Goal: Task Accomplishment & Management: Use online tool/utility

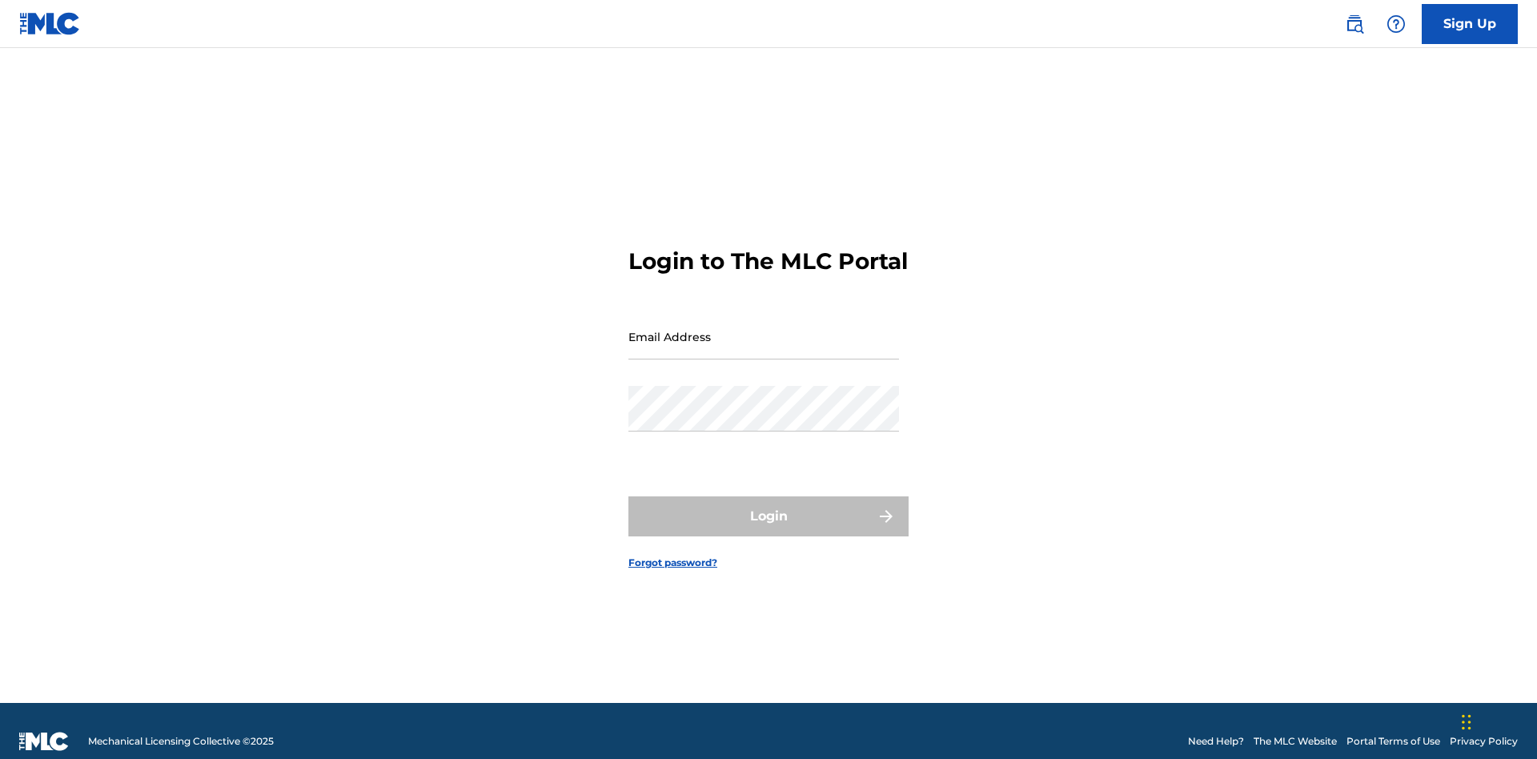
scroll to position [21, 0]
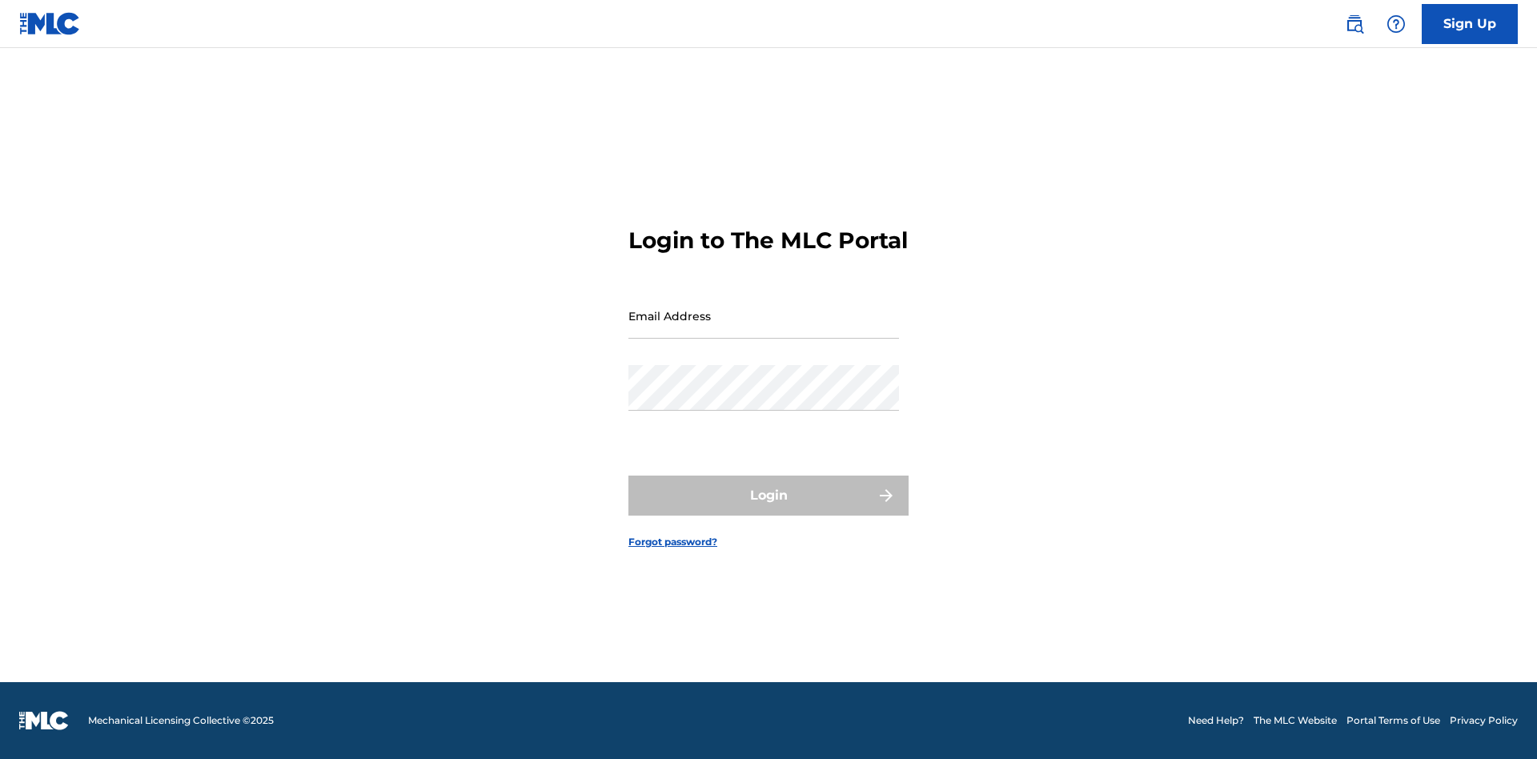
click at [764, 329] on input "Email Address" at bounding box center [763, 316] width 271 height 46
type input "[EMAIL_ADDRESS][DOMAIN_NAME]"
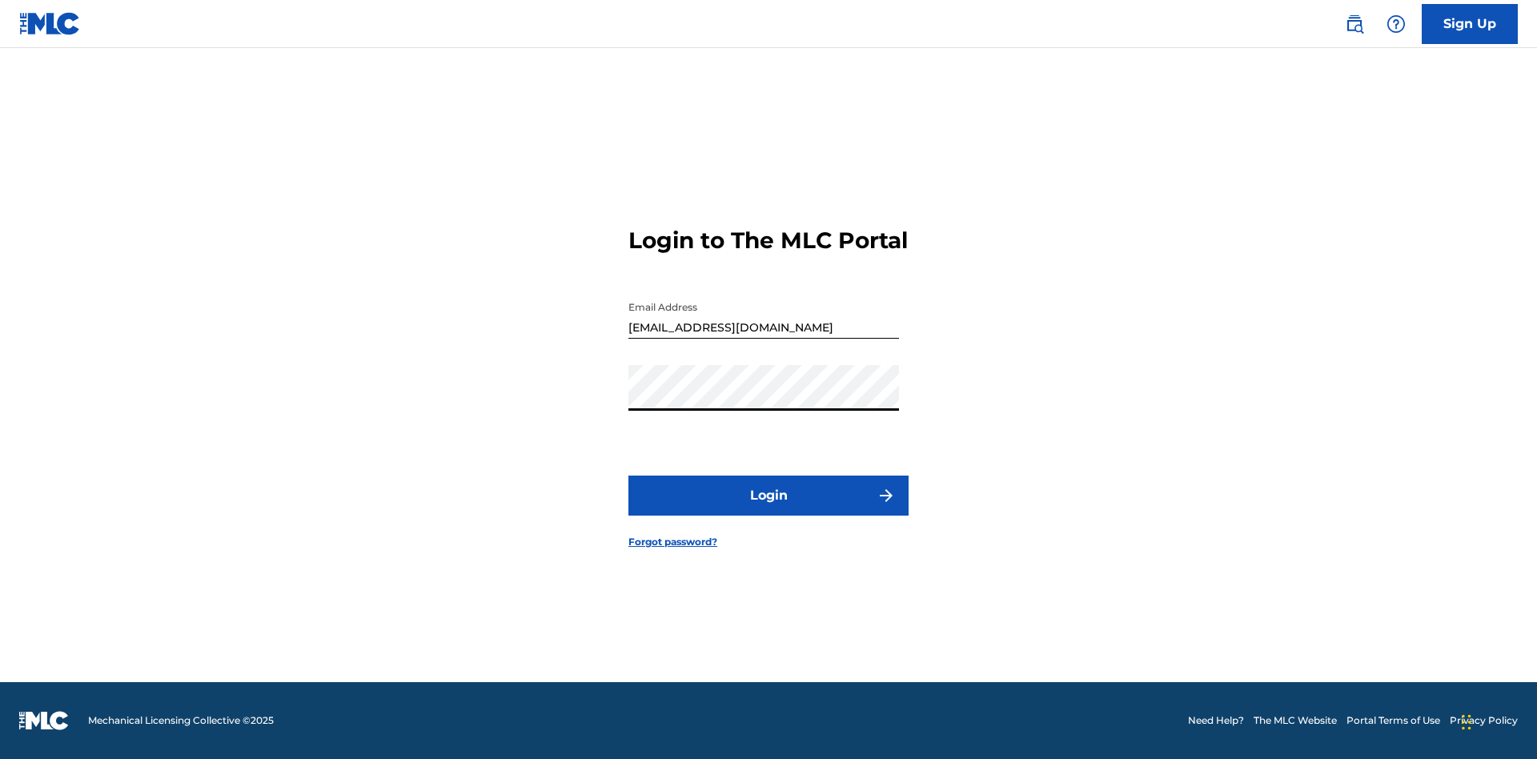
click at [768, 509] on button "Login" at bounding box center [768, 495] width 280 height 40
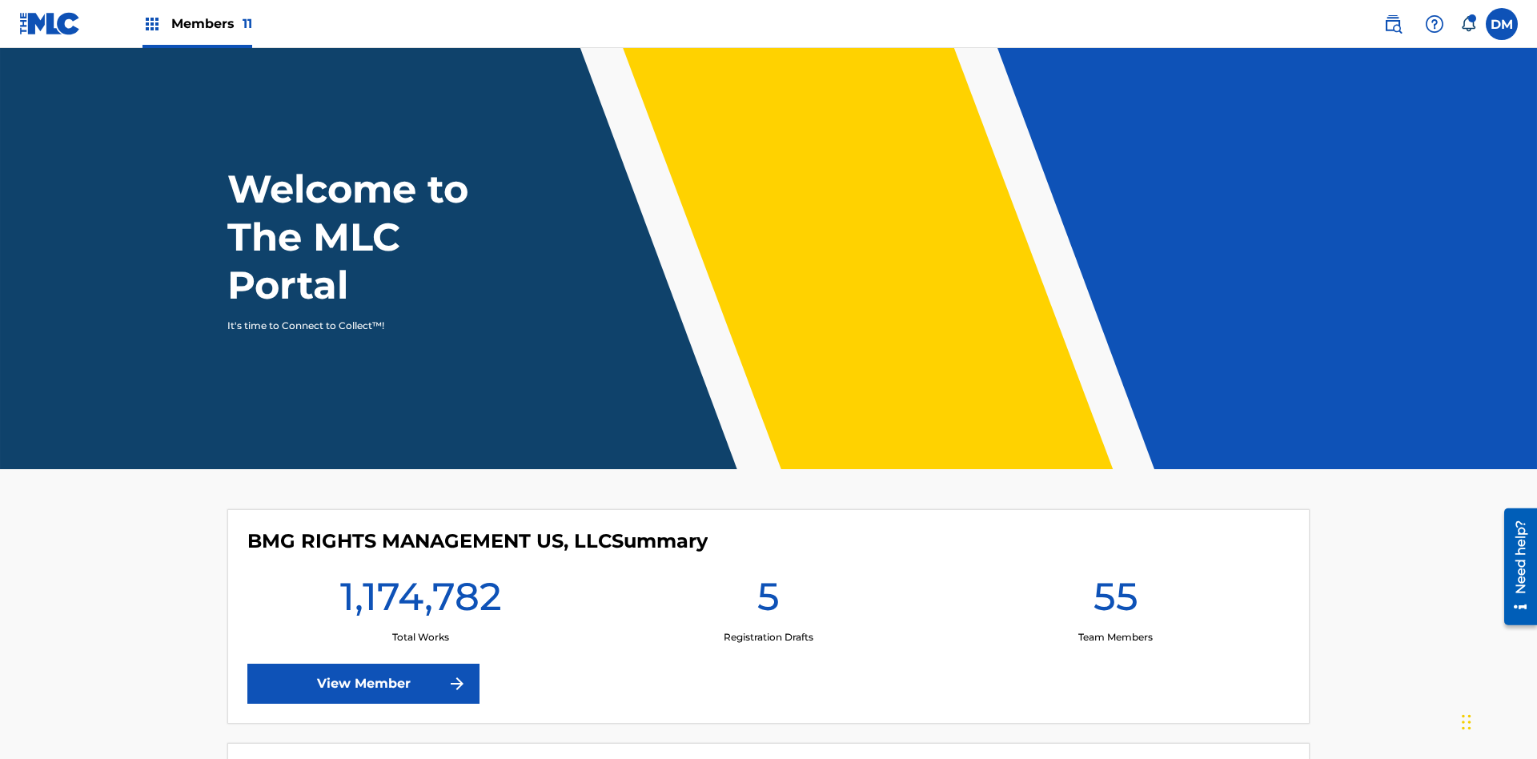
click at [197, 23] on span "Members 11" at bounding box center [211, 23] width 81 height 18
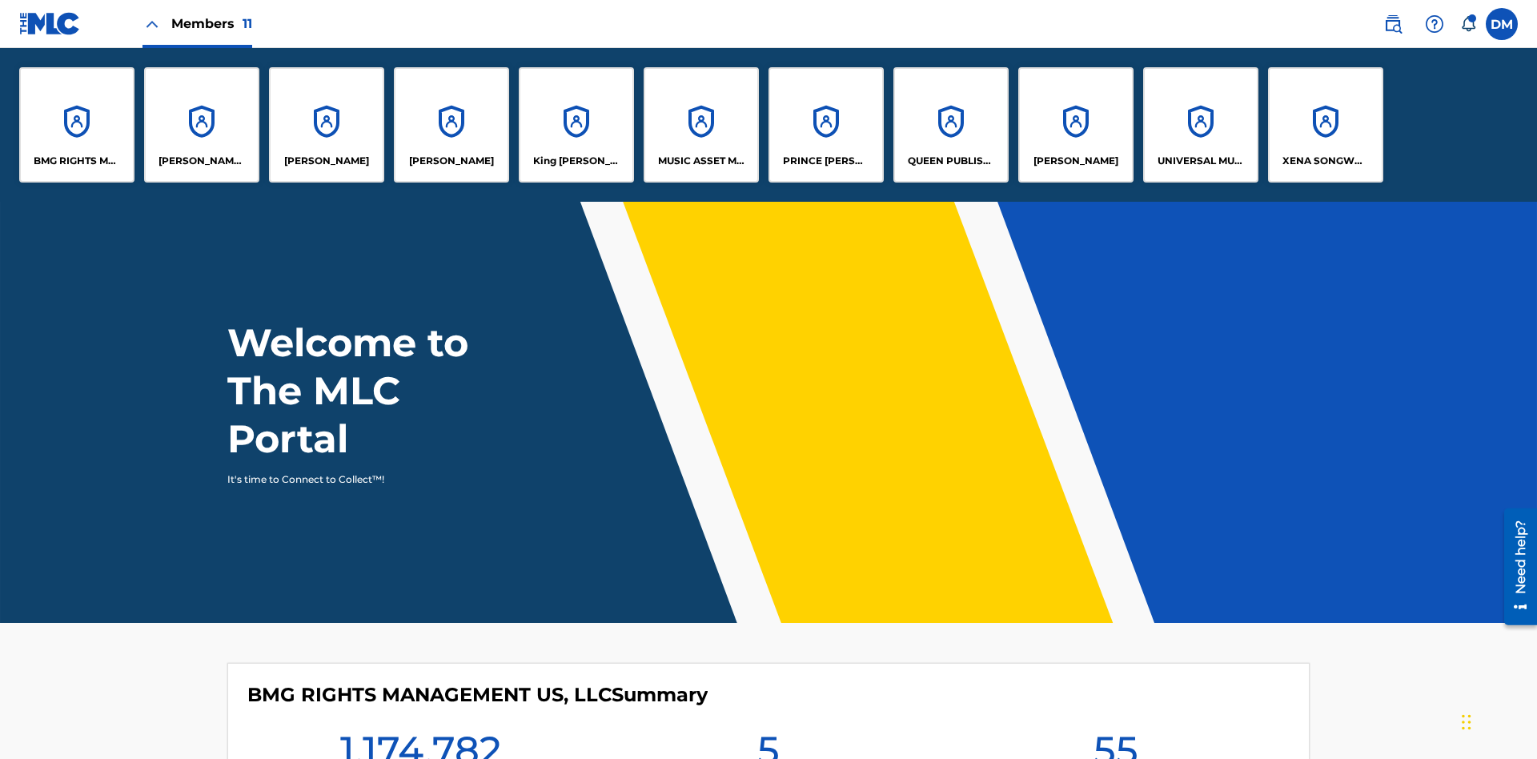
click at [576, 161] on p "King McTesterson" at bounding box center [576, 161] width 87 height 14
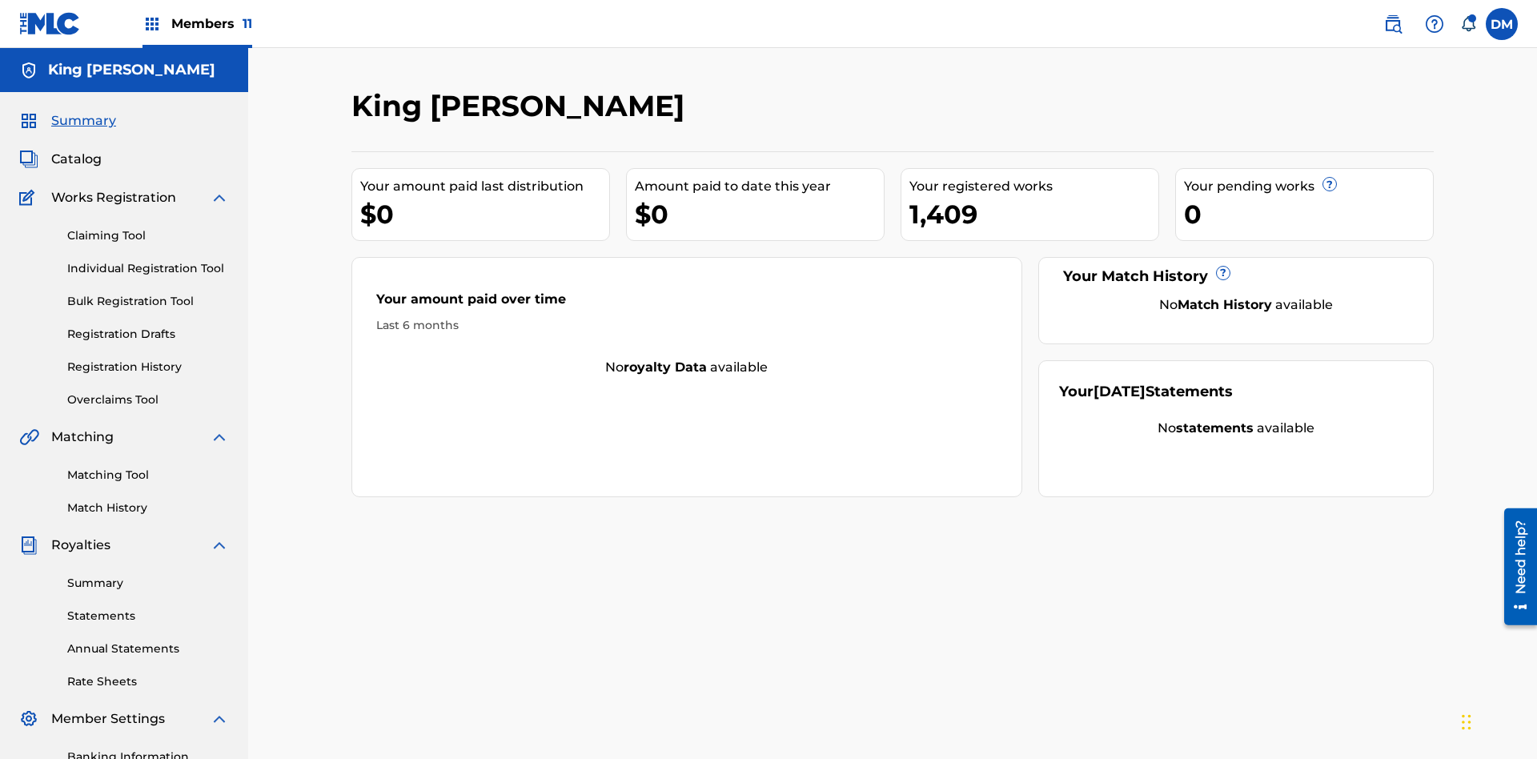
click at [148, 391] on link "Overclaims Tool" at bounding box center [148, 399] width 162 height 17
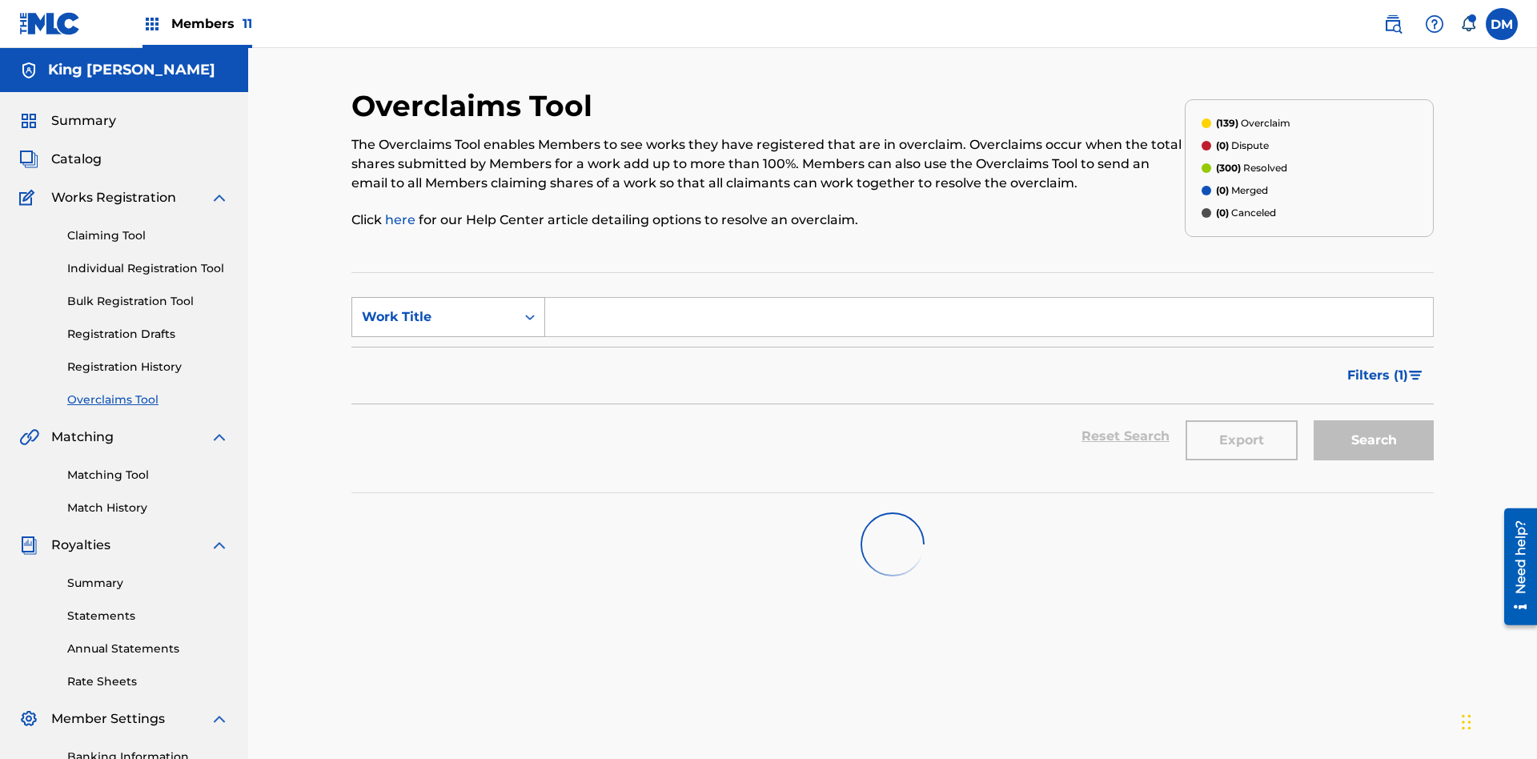
click at [434, 307] on div "Work Title" at bounding box center [434, 316] width 144 height 19
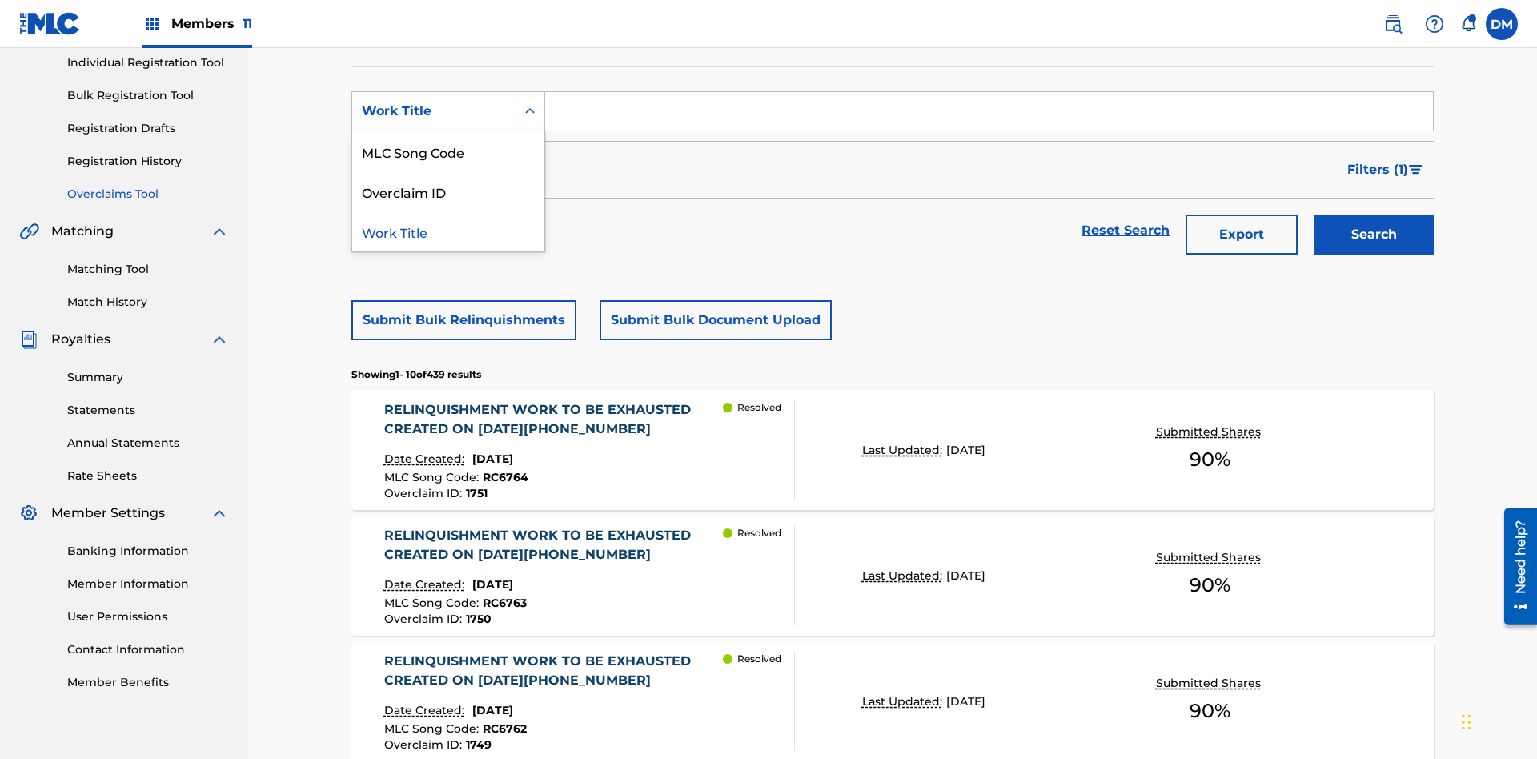
click at [448, 191] on div "Overclaim ID" at bounding box center [448, 191] width 192 height 40
click at [989, 115] on input "Search Form" at bounding box center [989, 111] width 888 height 38
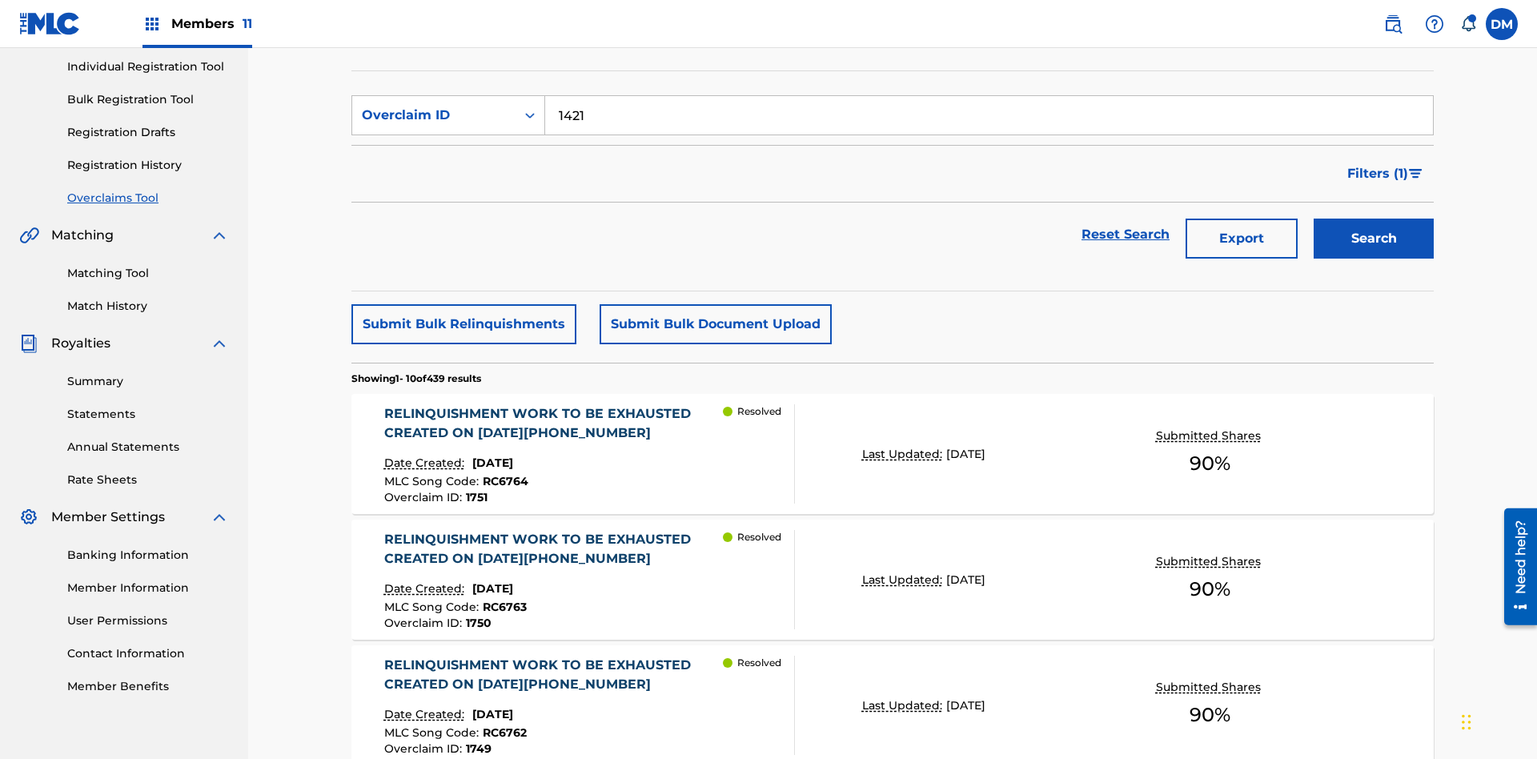
type input "1421"
click at [1374, 219] on button "Search" at bounding box center [1374, 239] width 120 height 40
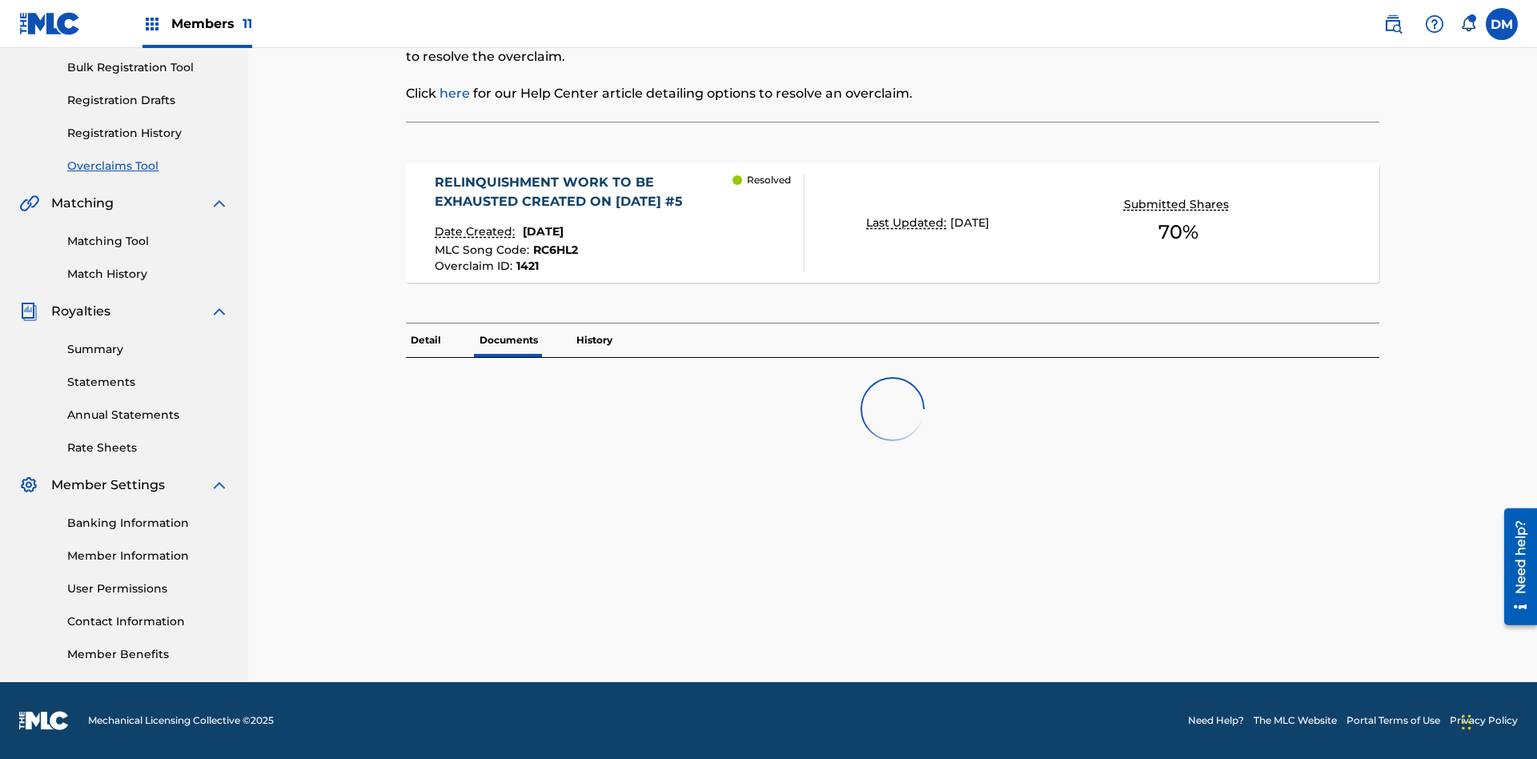
scroll to position [887, 0]
